Goal: Navigation & Orientation: Find specific page/section

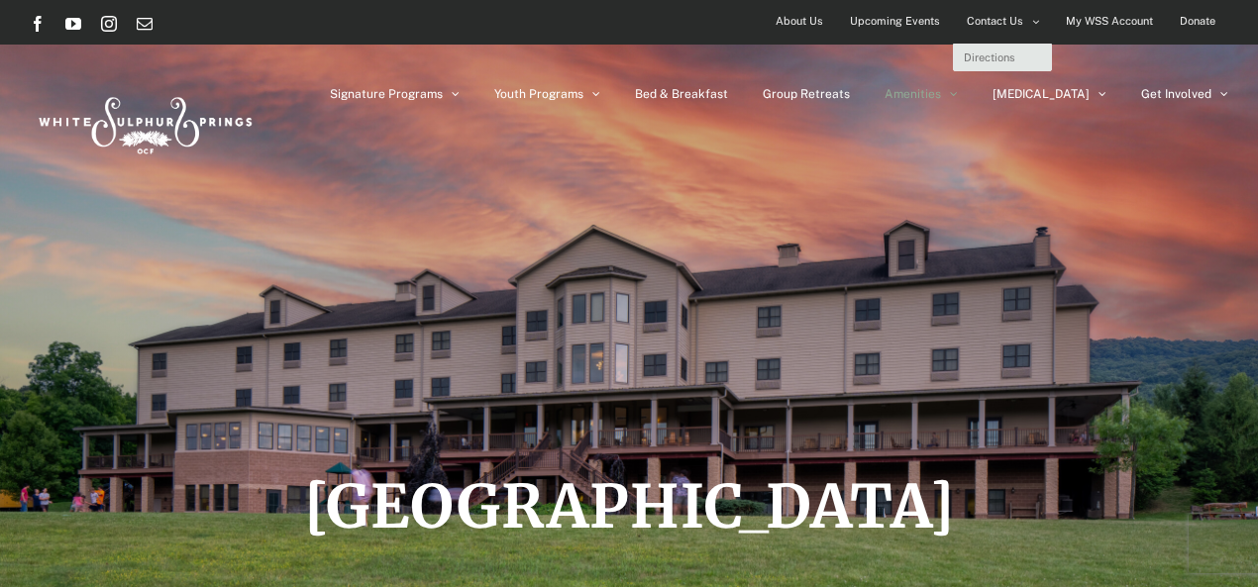
click at [982, 17] on span "Contact Us" at bounding box center [994, 21] width 56 height 29
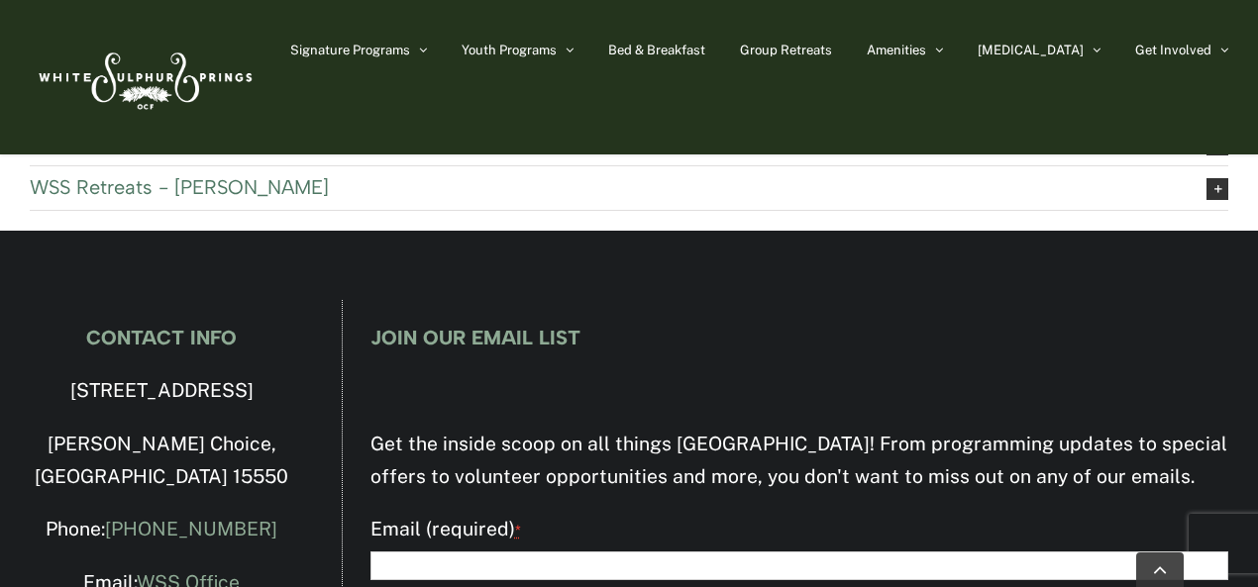
scroll to position [1362, 0]
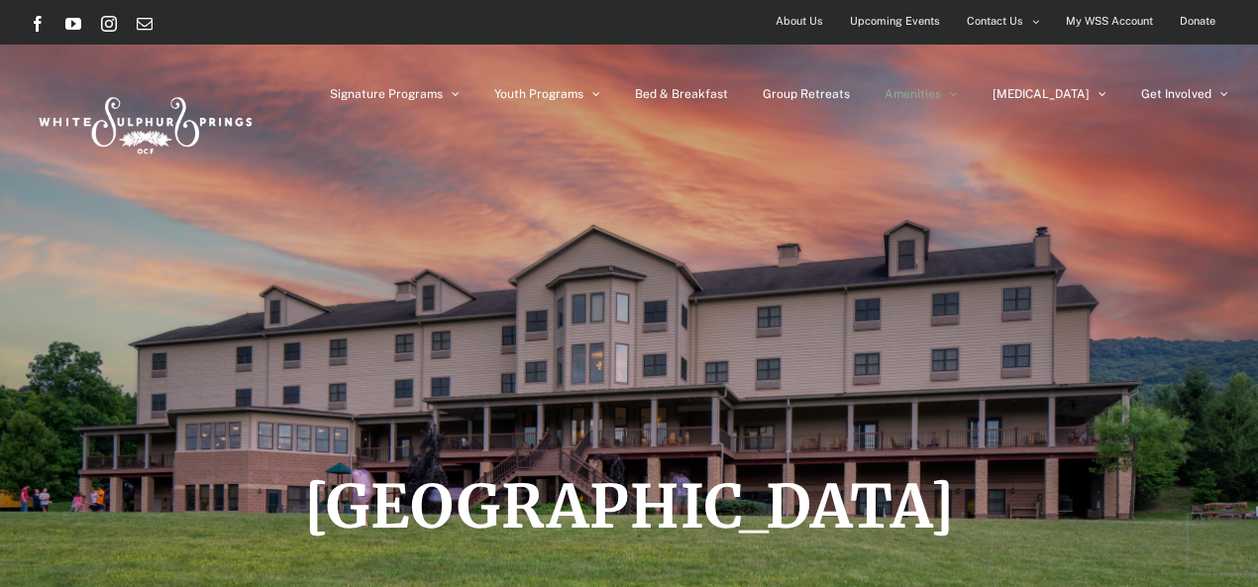
click at [804, 20] on span "About Us" at bounding box center [799, 21] width 48 height 29
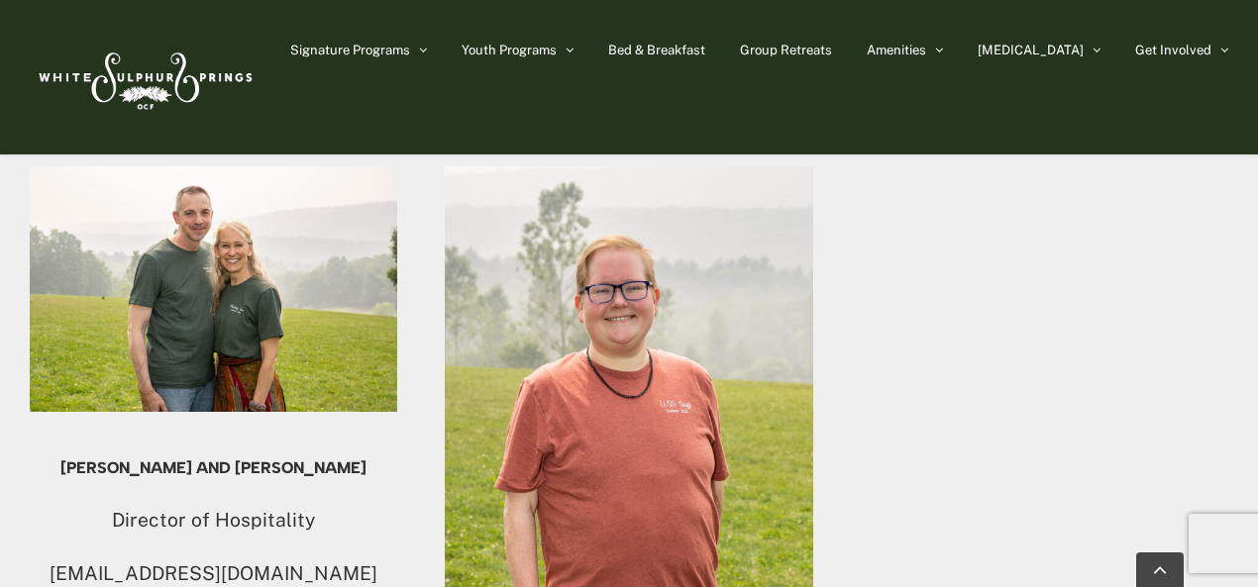
scroll to position [2167, 0]
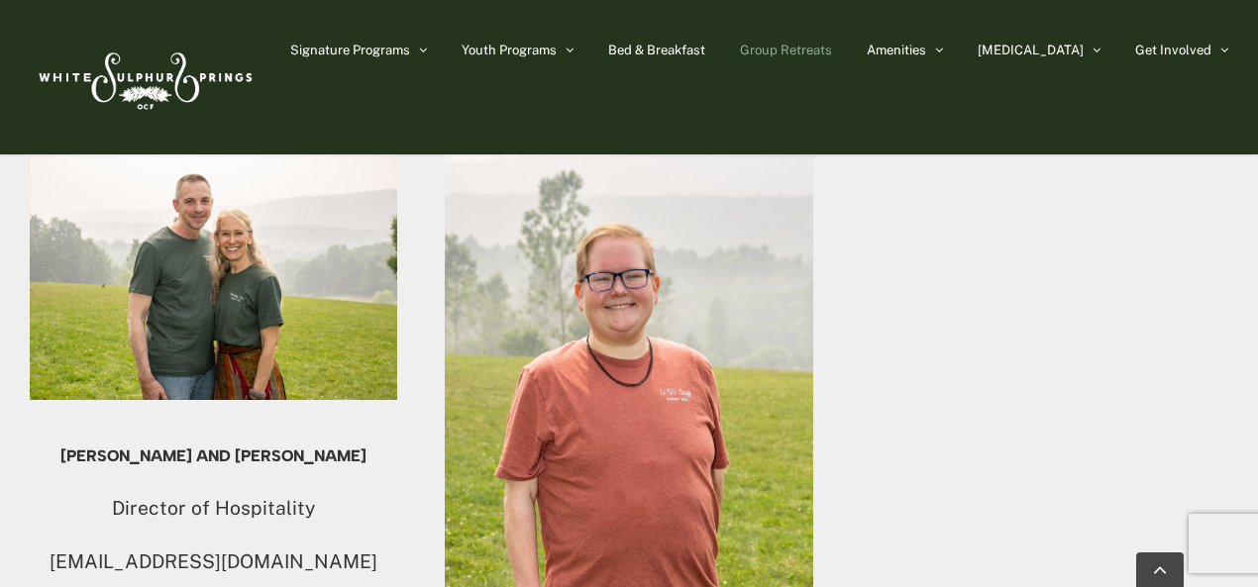
click at [832, 41] on link "Group Retreats" at bounding box center [786, 49] width 92 height 99
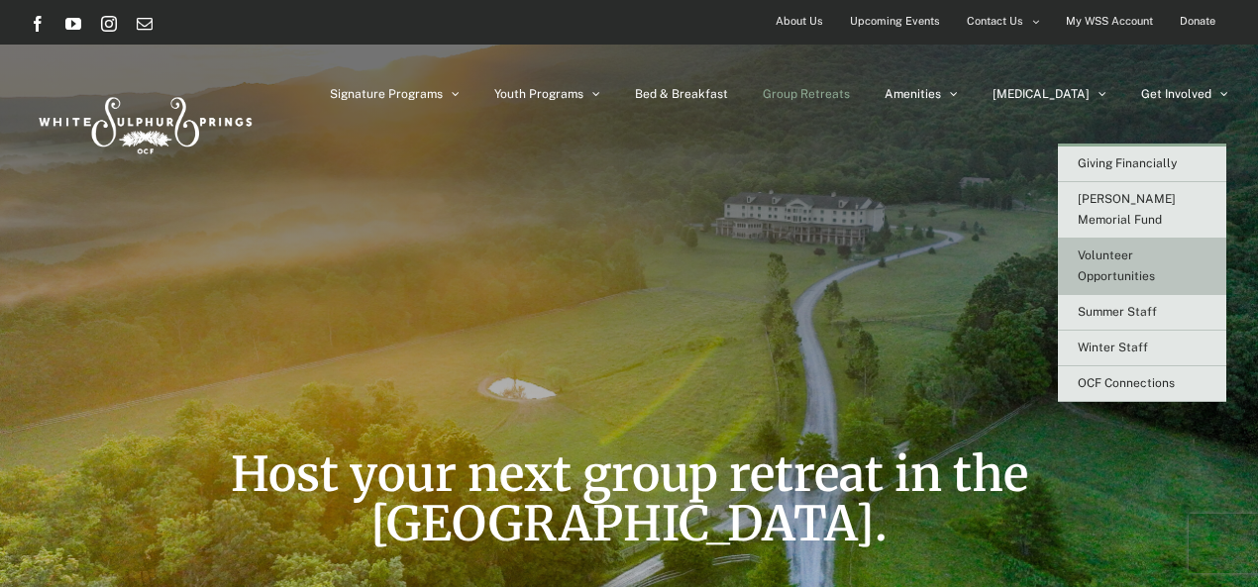
click at [1119, 249] on span "Volunteer Opportunities" at bounding box center [1115, 266] width 77 height 35
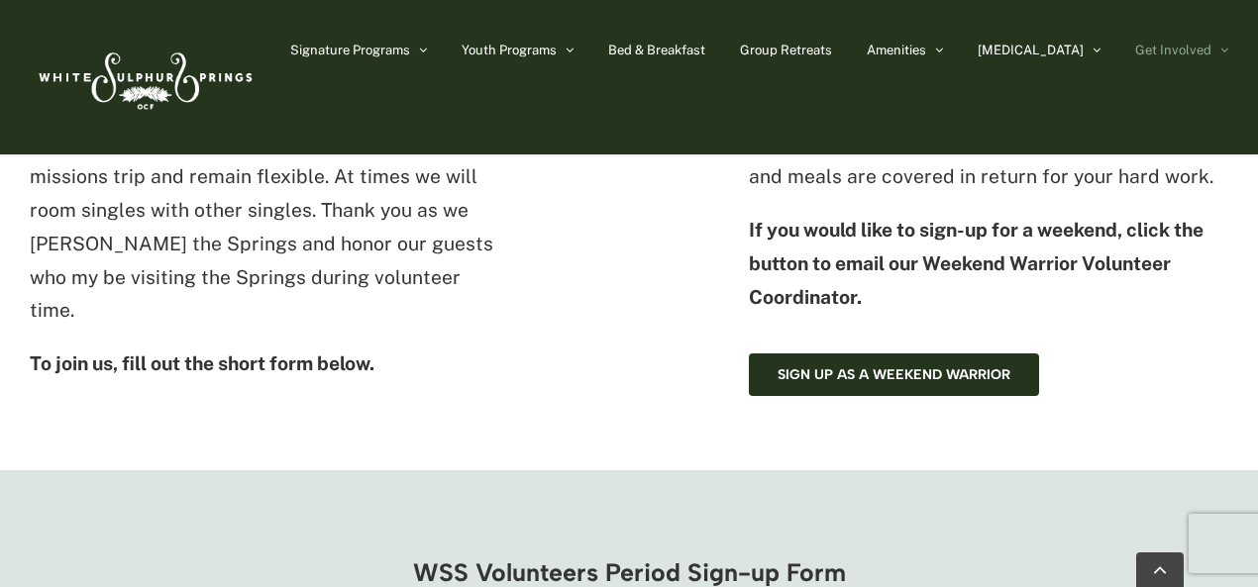
scroll to position [1058, 0]
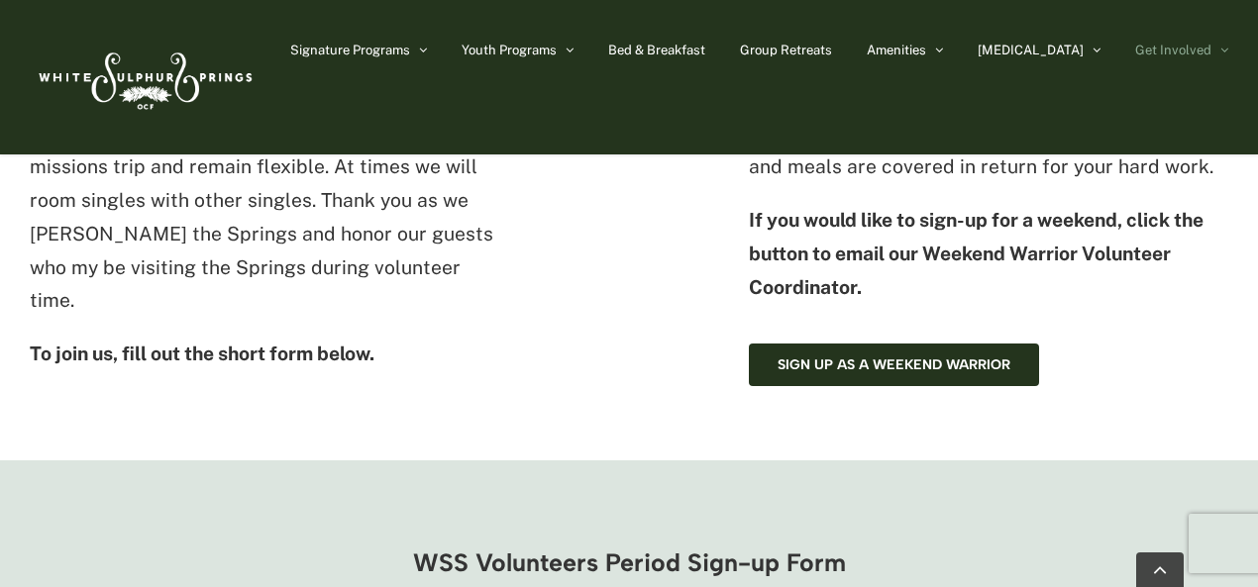
click at [1196, 349] on div "Sign up as a Weekend Warrior" at bounding box center [988, 365] width 479 height 43
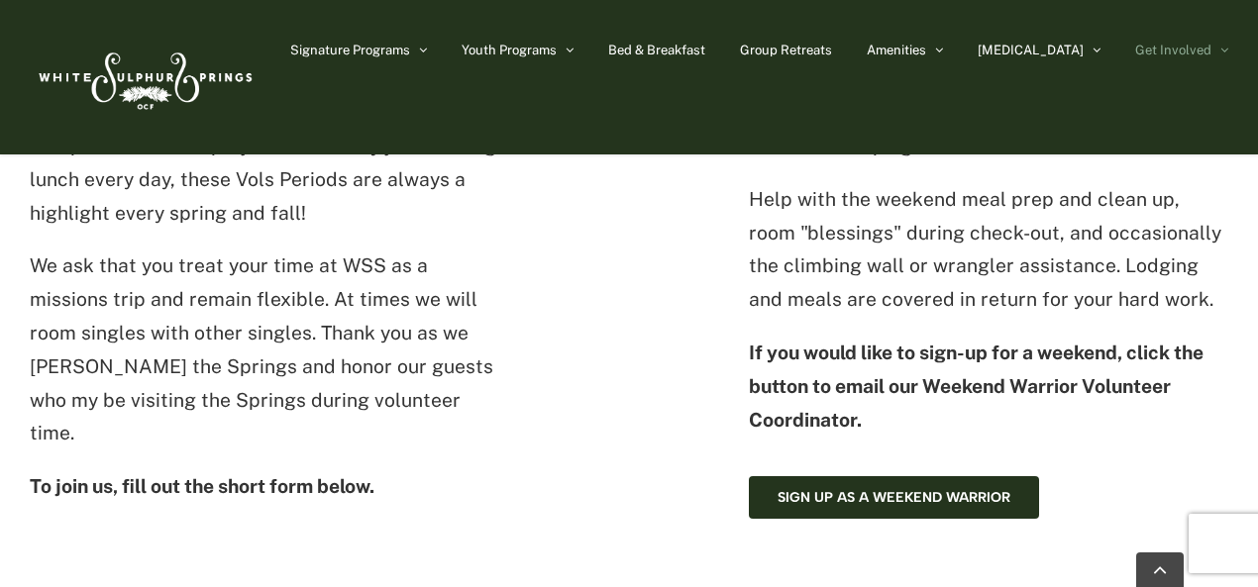
scroll to position [839, 0]
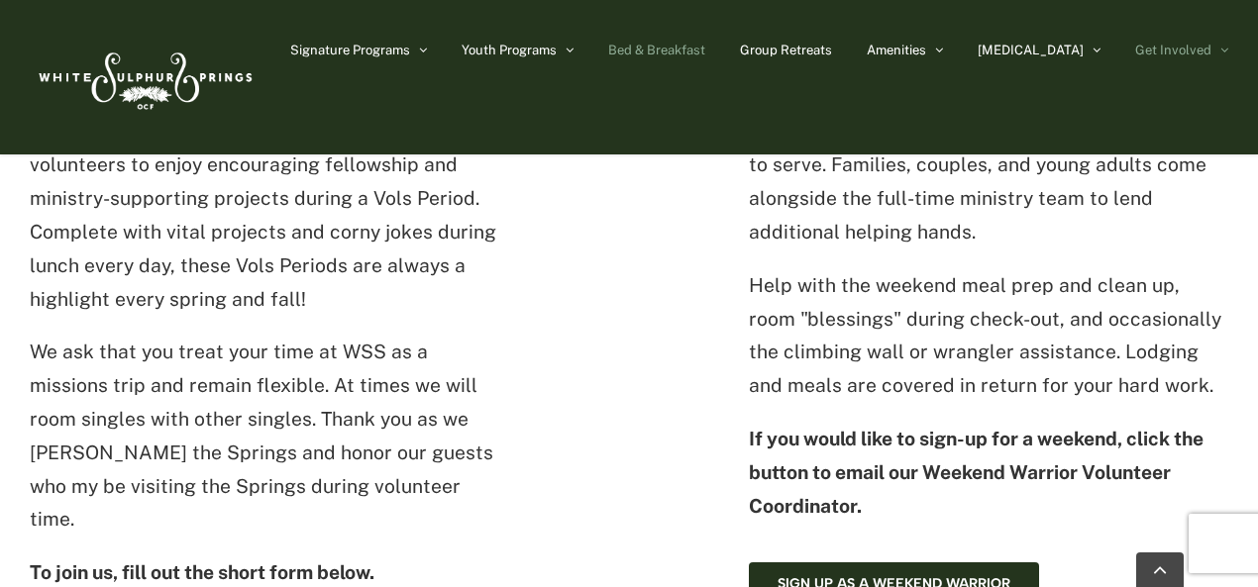
click at [705, 44] on span "Bed & Breakfast" at bounding box center [656, 50] width 97 height 13
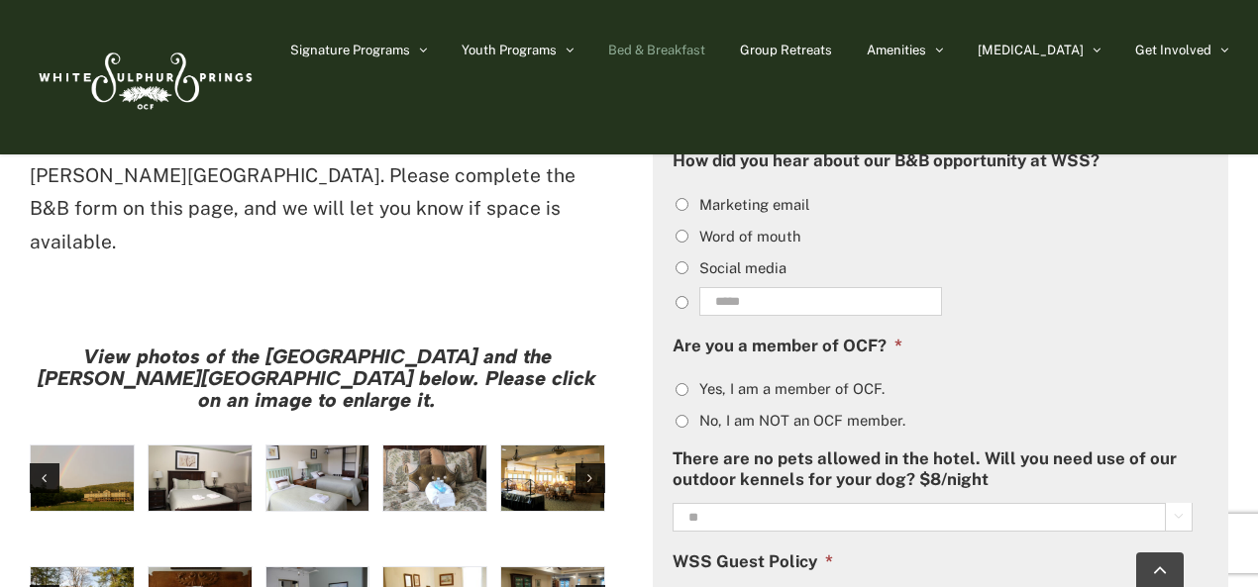
scroll to position [1510, 0]
